Goal: Find specific page/section: Find specific page/section

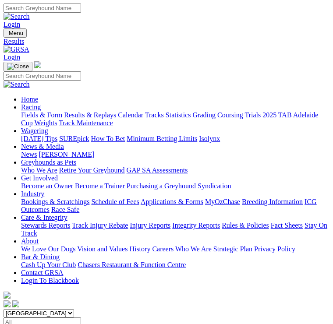
click at [7, 35] on img "Toggle navigation" at bounding box center [7, 35] width 0 height 0
click at [62, 114] on link "Fields & Form" at bounding box center [41, 114] width 41 height 7
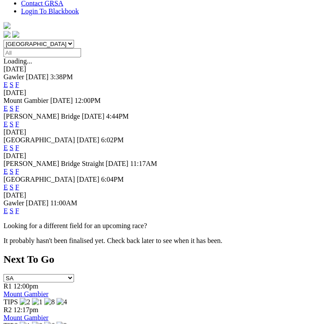
scroll to position [270, 0]
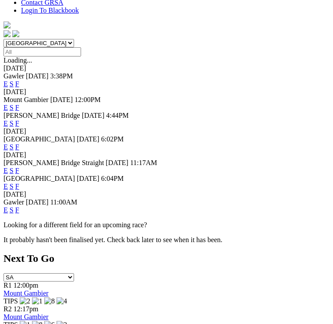
click at [19, 206] on link "F" at bounding box center [17, 209] width 4 height 7
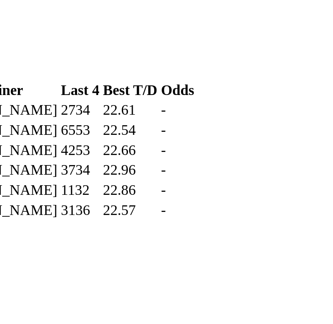
scroll to position [1049, 0]
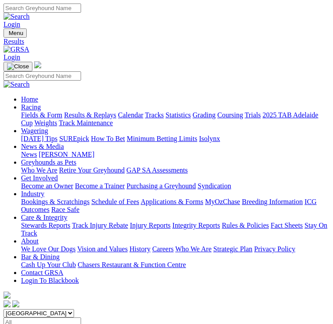
click at [62, 113] on link "Fields & Form" at bounding box center [41, 114] width 41 height 7
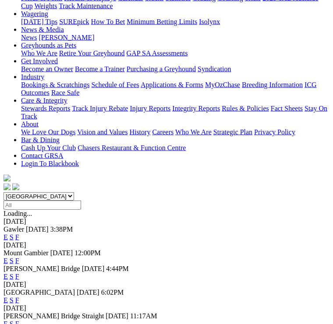
scroll to position [88, 0]
